Goal: Find specific page/section: Find specific page/section

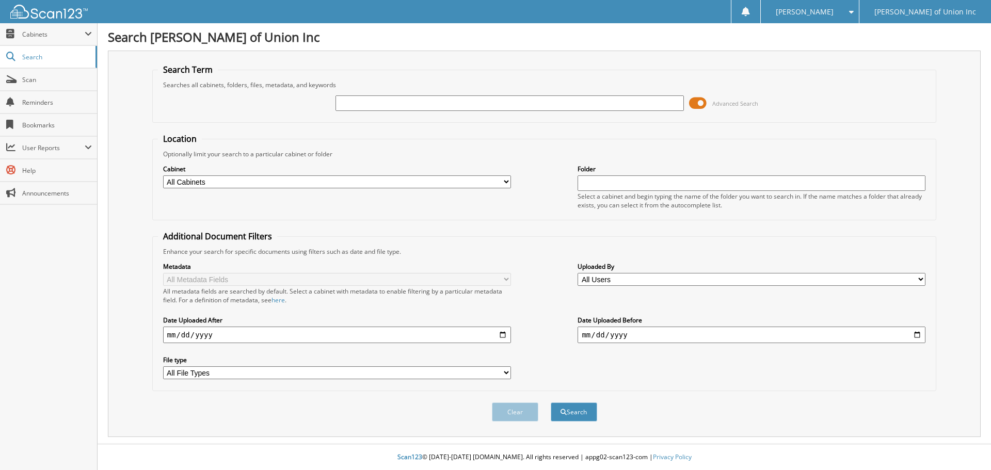
click at [360, 100] on input "text" at bounding box center [509, 102] width 348 height 15
type input "687451"
click at [346, 184] on select "All Cabinets ACCOUNTS PAYABLE CAR DEALS CASHIER REPORTS EMPLOYEE HANDBOOK FORMS…" at bounding box center [337, 181] width 348 height 13
select select "1850"
click at [163, 175] on select "All Cabinets ACCOUNTS PAYABLE CAR DEALS CASHIER REPORTS EMPLOYEE HANDBOOK FORMS…" at bounding box center [337, 181] width 348 height 13
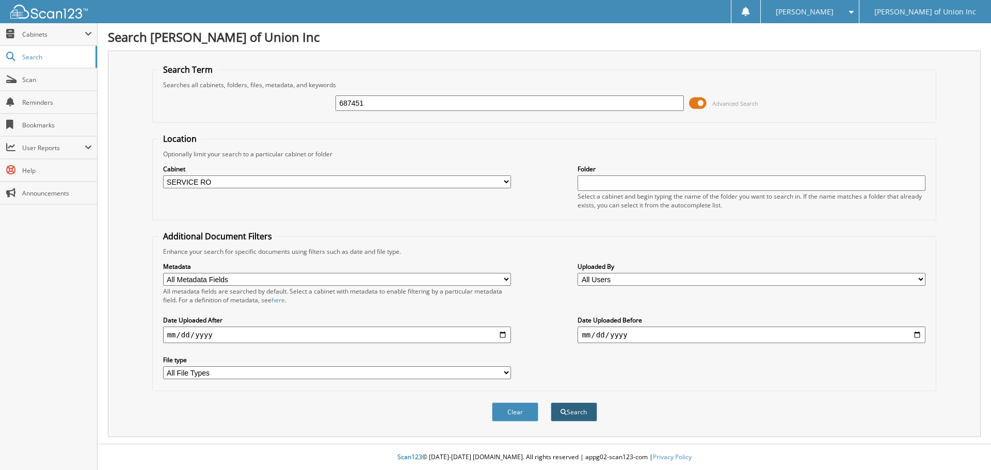
click at [584, 411] on button "Search" at bounding box center [574, 411] width 46 height 19
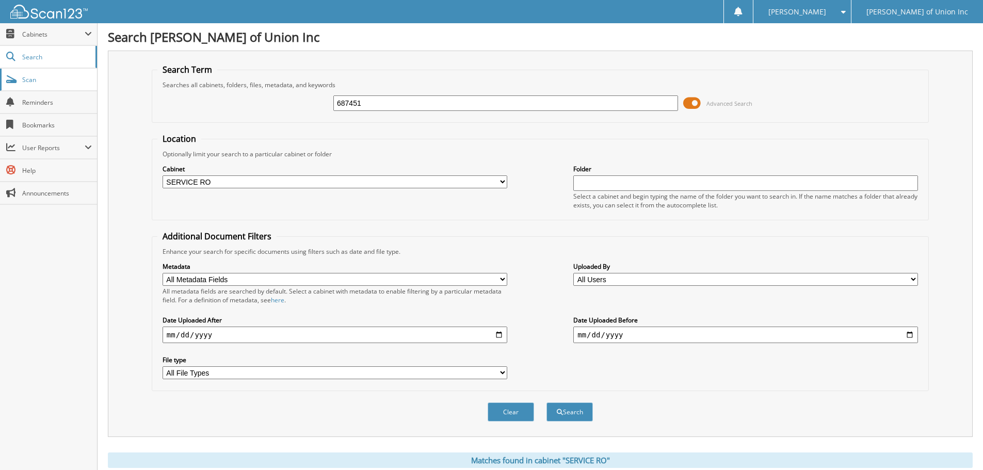
click at [35, 76] on span "Scan" at bounding box center [57, 79] width 70 height 9
